Goal: Use online tool/utility: Utilize a website feature to perform a specific function

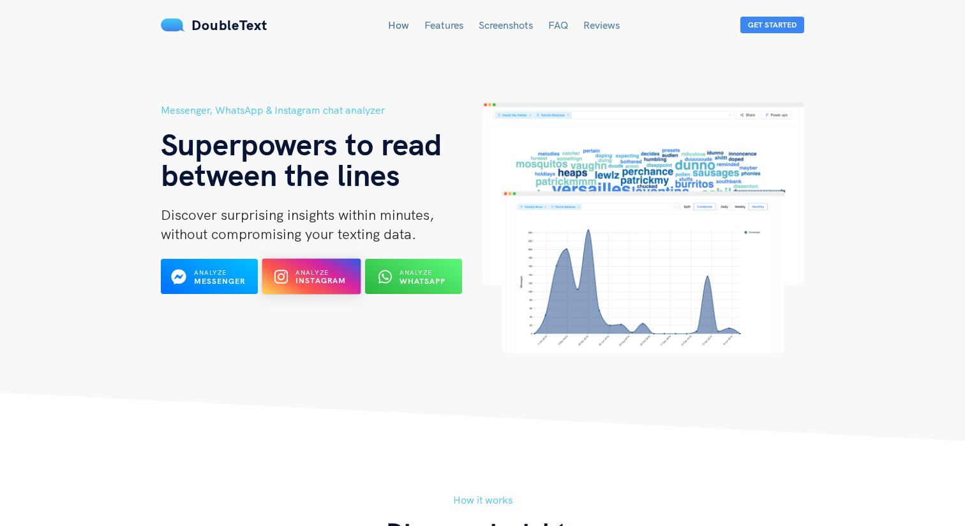
click at [315, 281] on b "Instagram" at bounding box center [321, 281] width 51 height 10
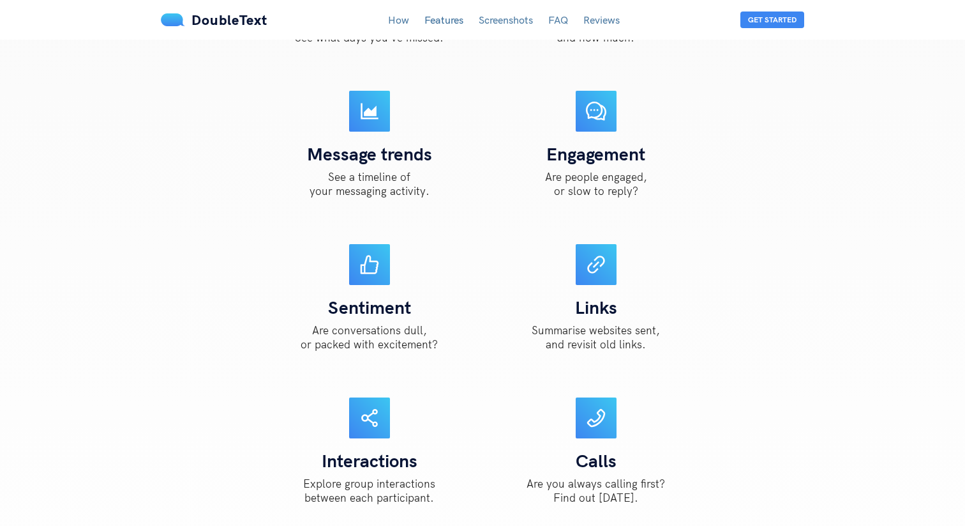
scroll to position [1380, 0]
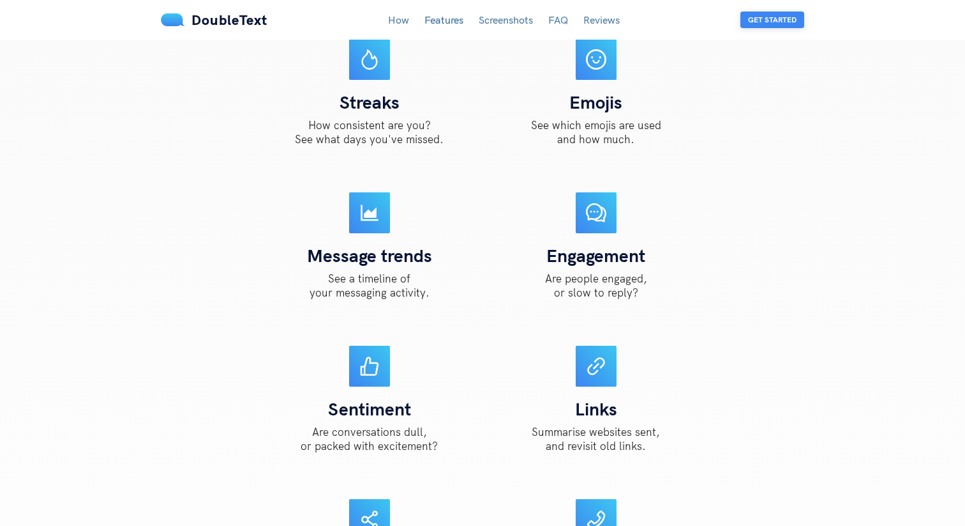
click at [761, 27] on button "Get Started" at bounding box center [773, 19] width 64 height 17
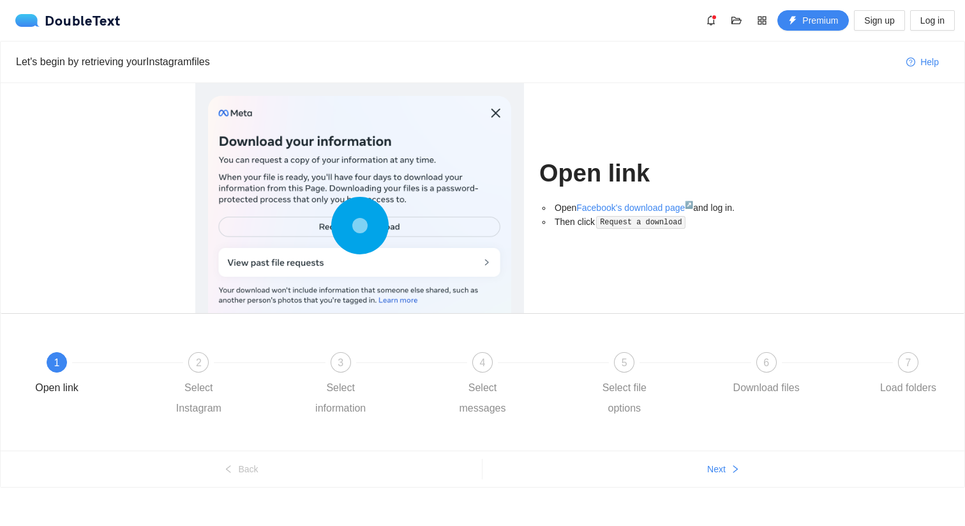
scroll to position [11, 0]
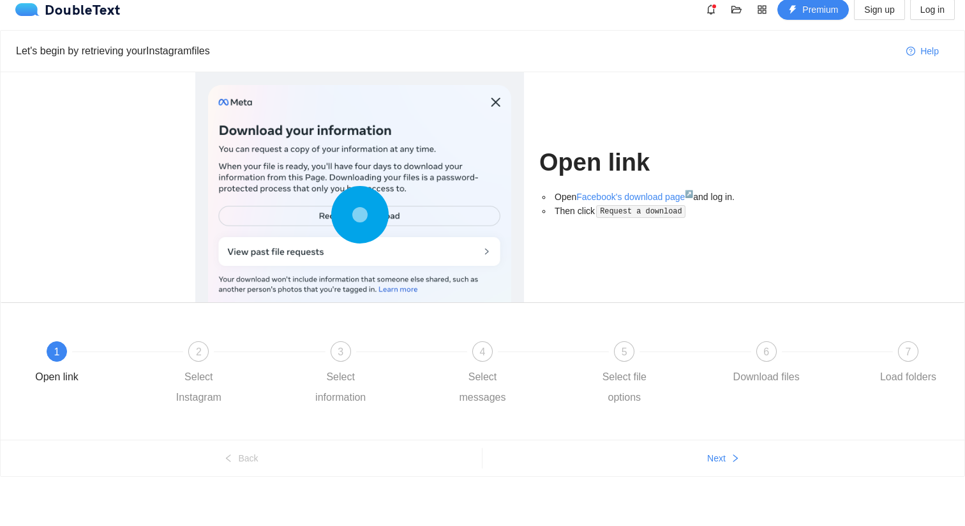
click at [430, 232] on div at bounding box center [359, 217] width 303 height 265
click at [59, 373] on div "Open link" at bounding box center [56, 377] width 43 height 20
click at [684, 453] on button "Next" at bounding box center [724, 458] width 482 height 20
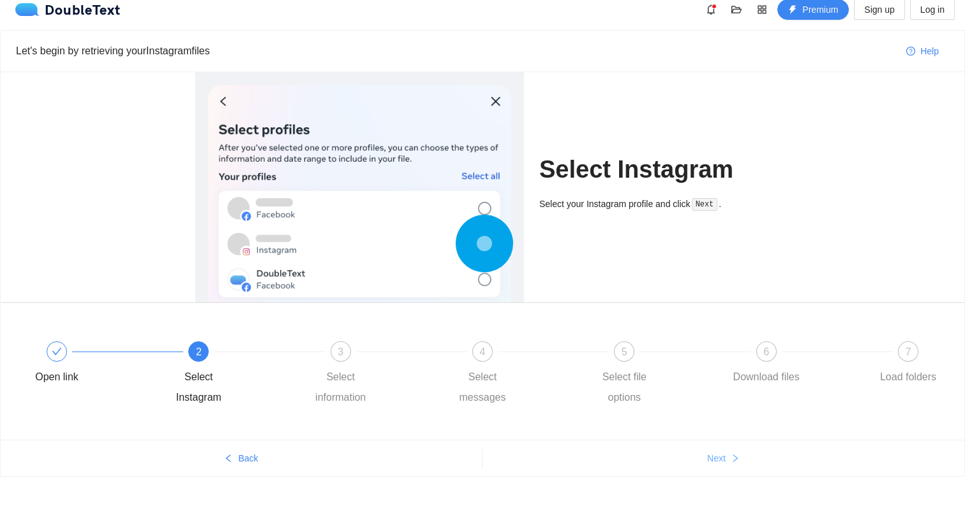
click at [684, 454] on button "Next" at bounding box center [724, 458] width 482 height 20
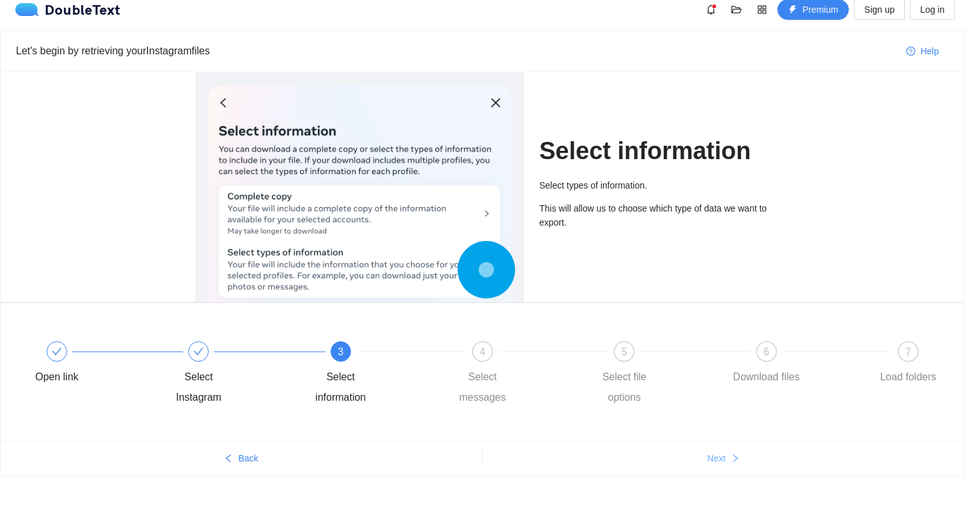
click at [684, 454] on button "Next" at bounding box center [724, 458] width 482 height 20
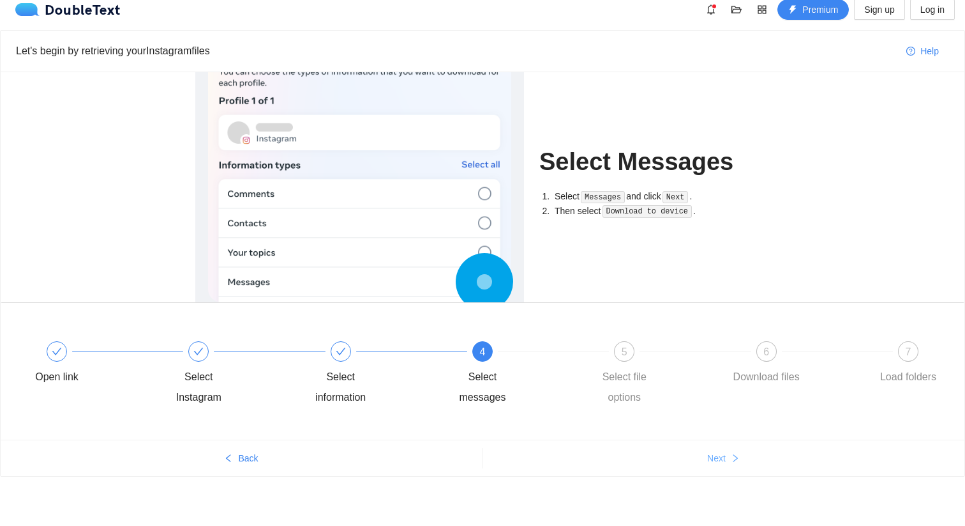
click at [684, 454] on button "Next" at bounding box center [724, 458] width 482 height 20
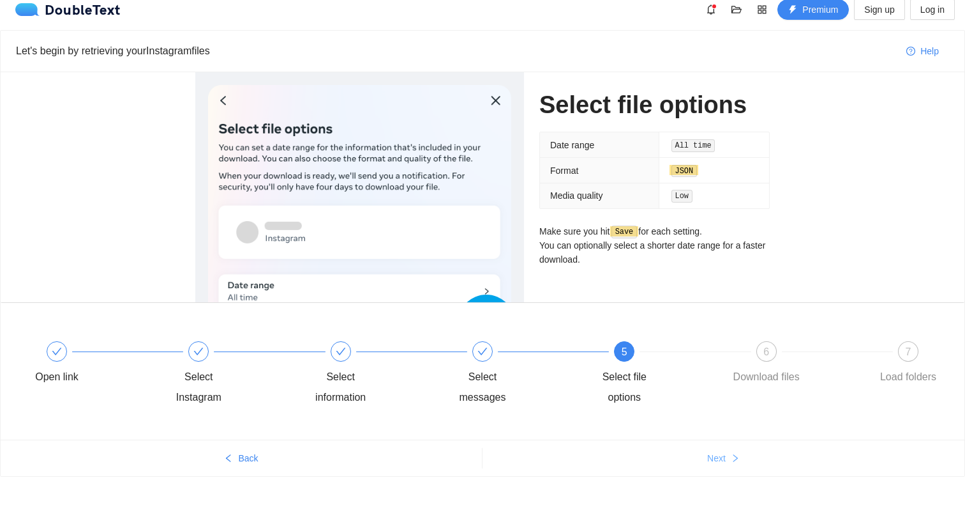
click at [684, 454] on button "Next" at bounding box center [724, 458] width 482 height 20
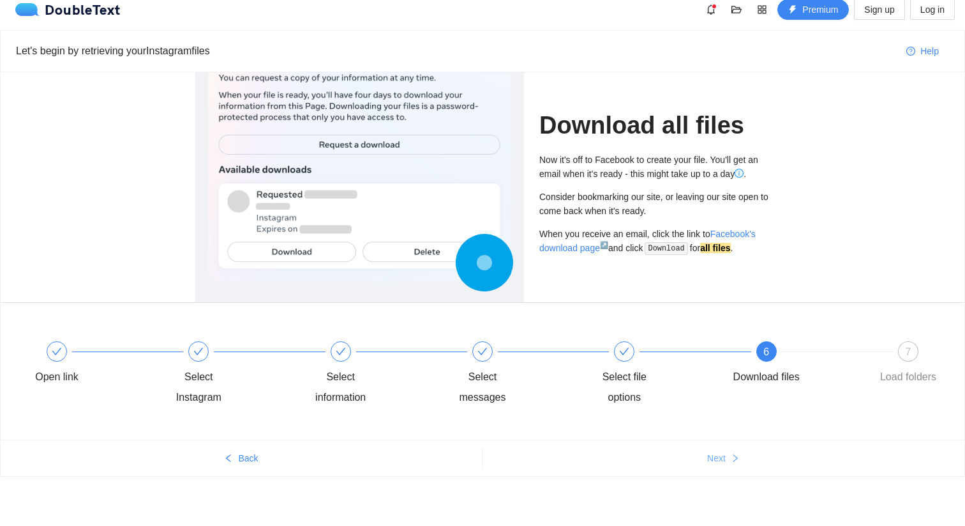
click at [684, 454] on button "Next" at bounding box center [724, 458] width 482 height 20
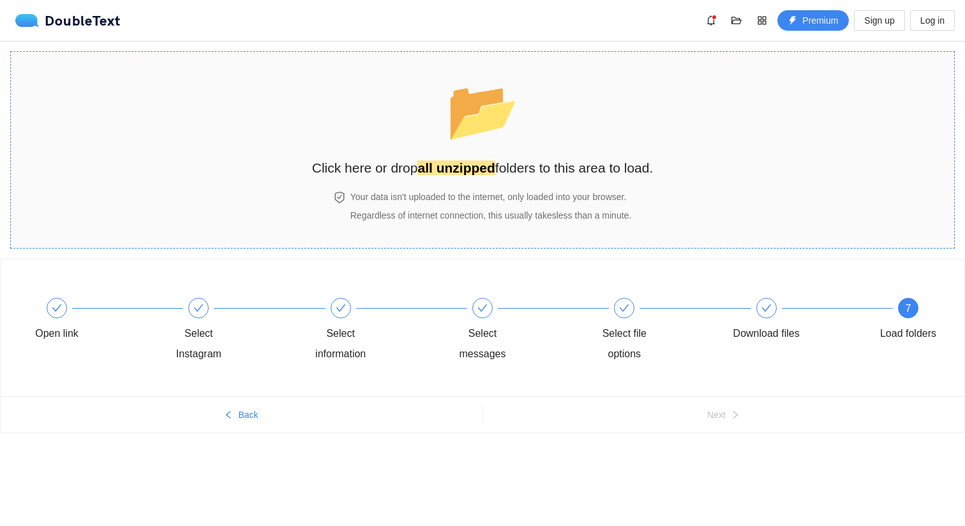
click at [491, 130] on span "📂" at bounding box center [482, 110] width 73 height 65
click at [553, 159] on h2 "Click here or drop all unzipped folders to this area to load." at bounding box center [483, 167] width 342 height 21
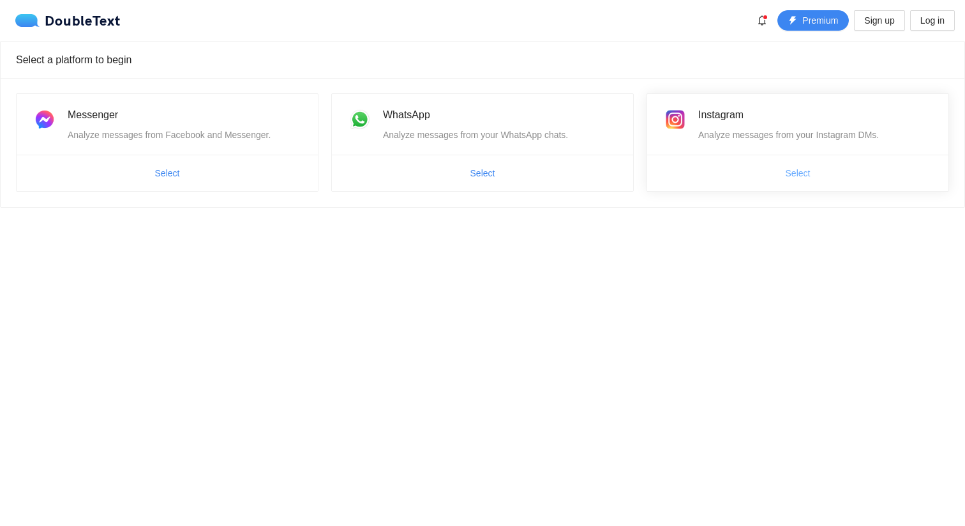
click at [797, 174] on span "Select" at bounding box center [798, 173] width 25 height 14
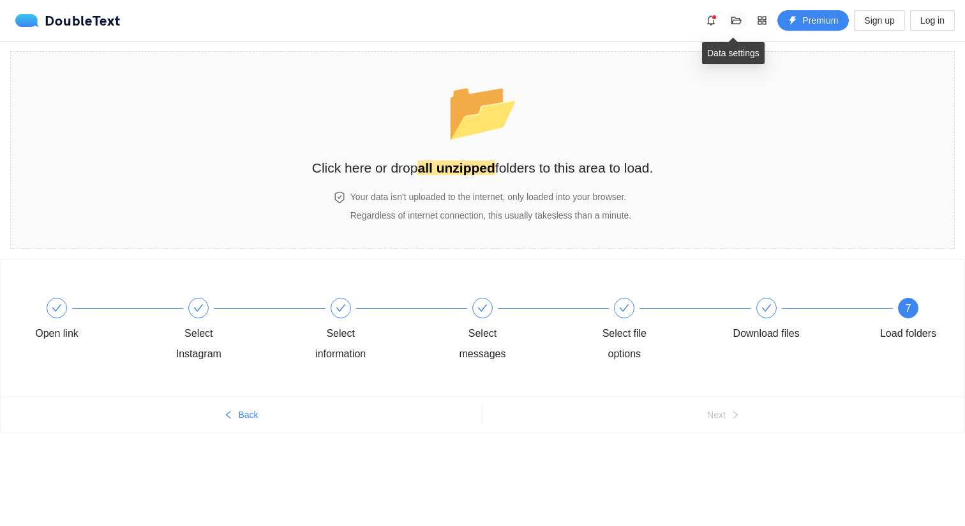
click at [729, 21] on span "folder-open" at bounding box center [736, 20] width 19 height 10
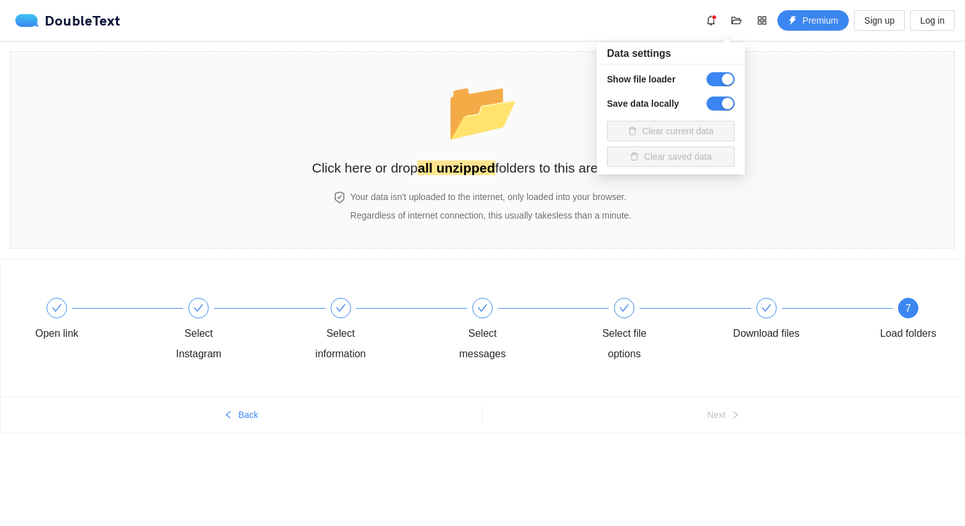
click at [752, 26] on div at bounding box center [762, 20] width 20 height 20
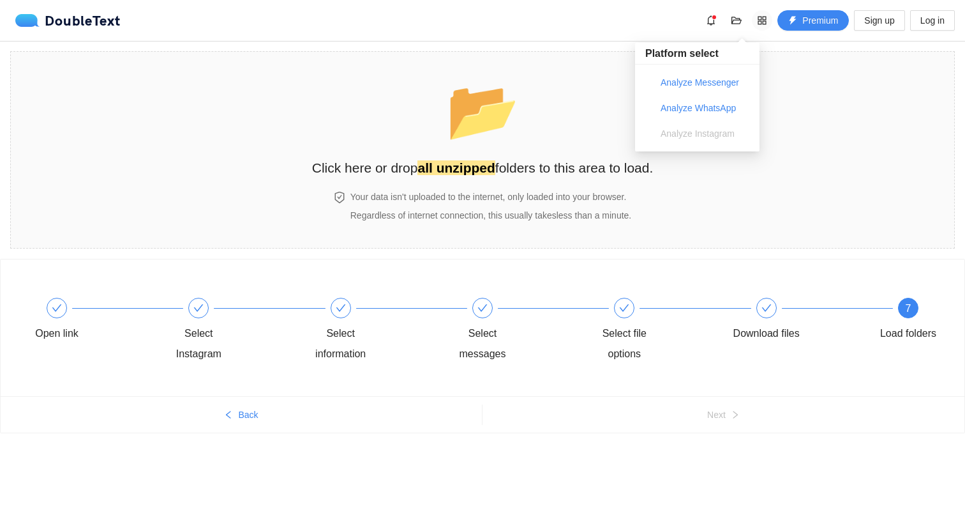
click at [755, 24] on span "appstore" at bounding box center [762, 20] width 19 height 10
click at [712, 21] on icon "bell" at bounding box center [712, 20] width 8 height 10
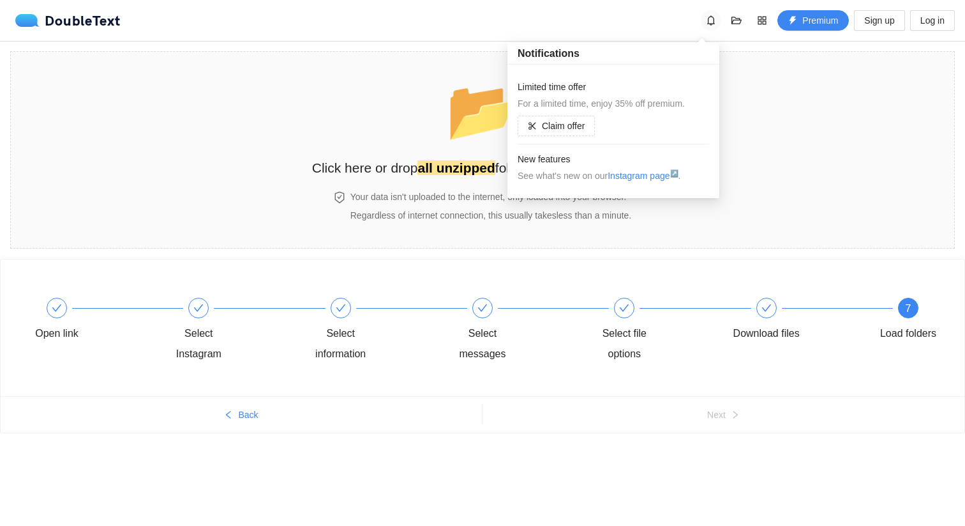
click at [712, 21] on icon "bell" at bounding box center [712, 20] width 8 height 10
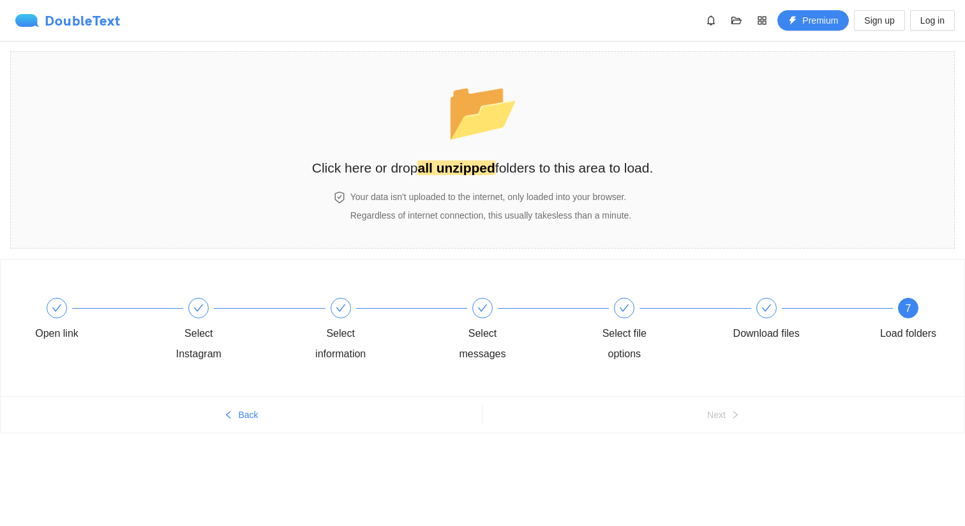
click at [110, 19] on div "DoubleText" at bounding box center [67, 20] width 105 height 13
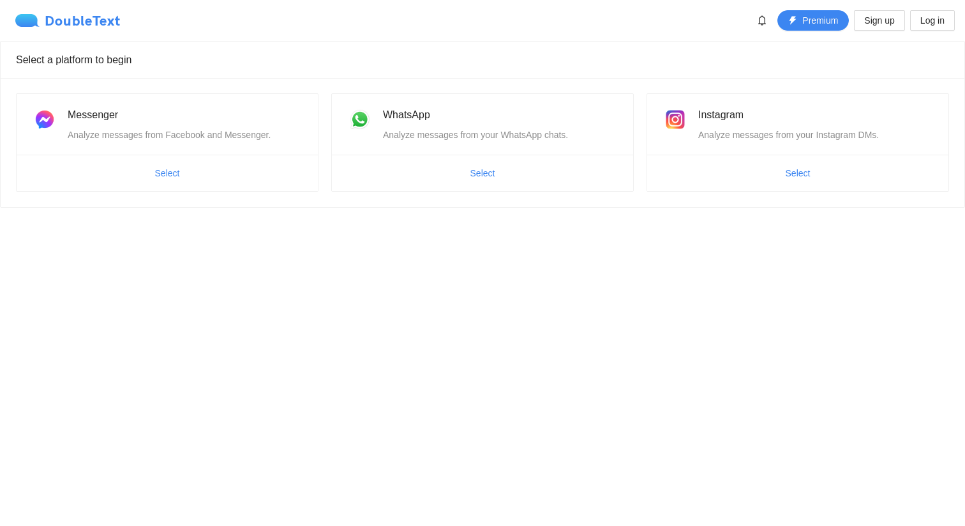
click at [110, 19] on div "DoubleText" at bounding box center [67, 20] width 105 height 13
